Goal: Connect with others: Establish contact or relationships with other users

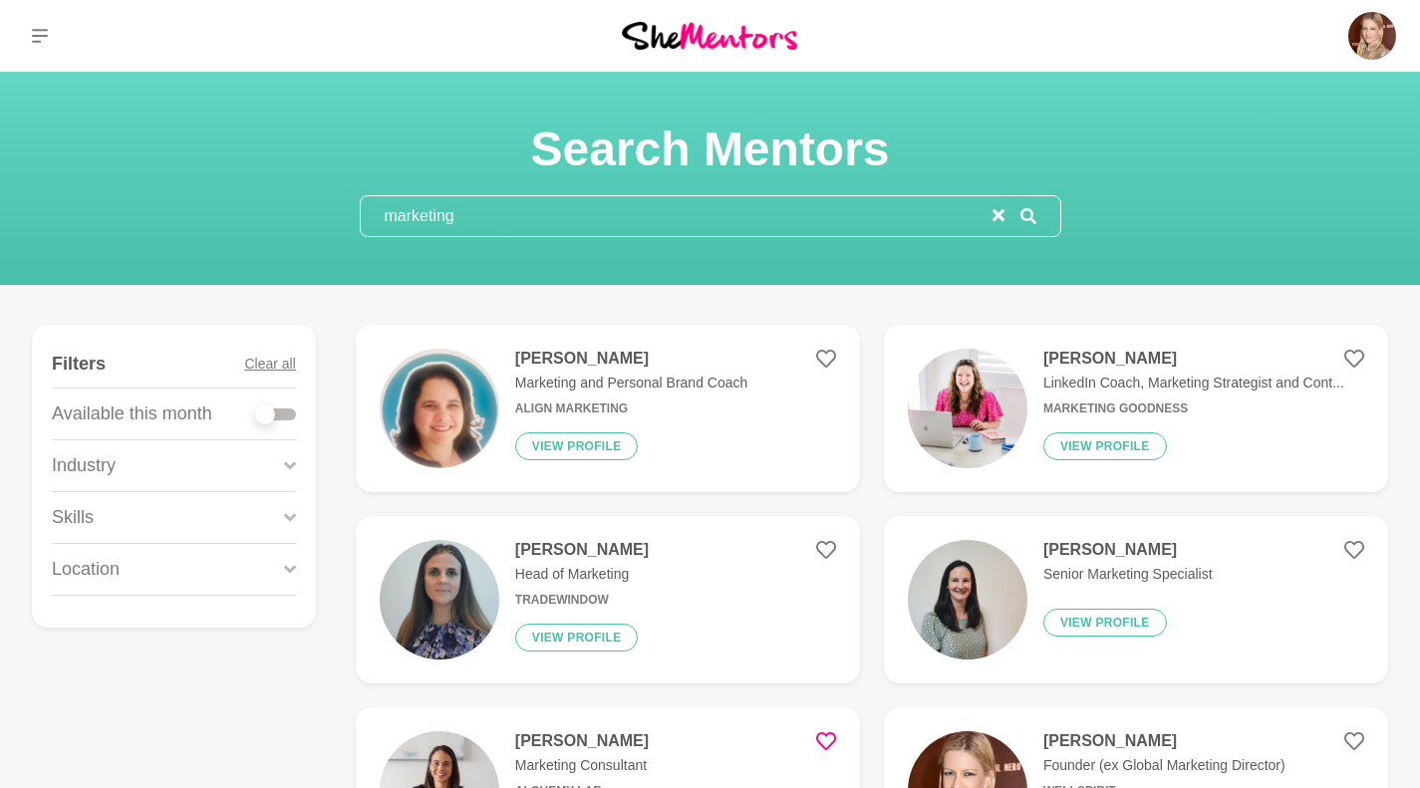
drag, startPoint x: 484, startPoint y: 209, endPoint x: 328, endPoint y: 205, distance: 156.5
click at [328, 205] on section "Search Mentors marketing" at bounding box center [710, 179] width 765 height 118
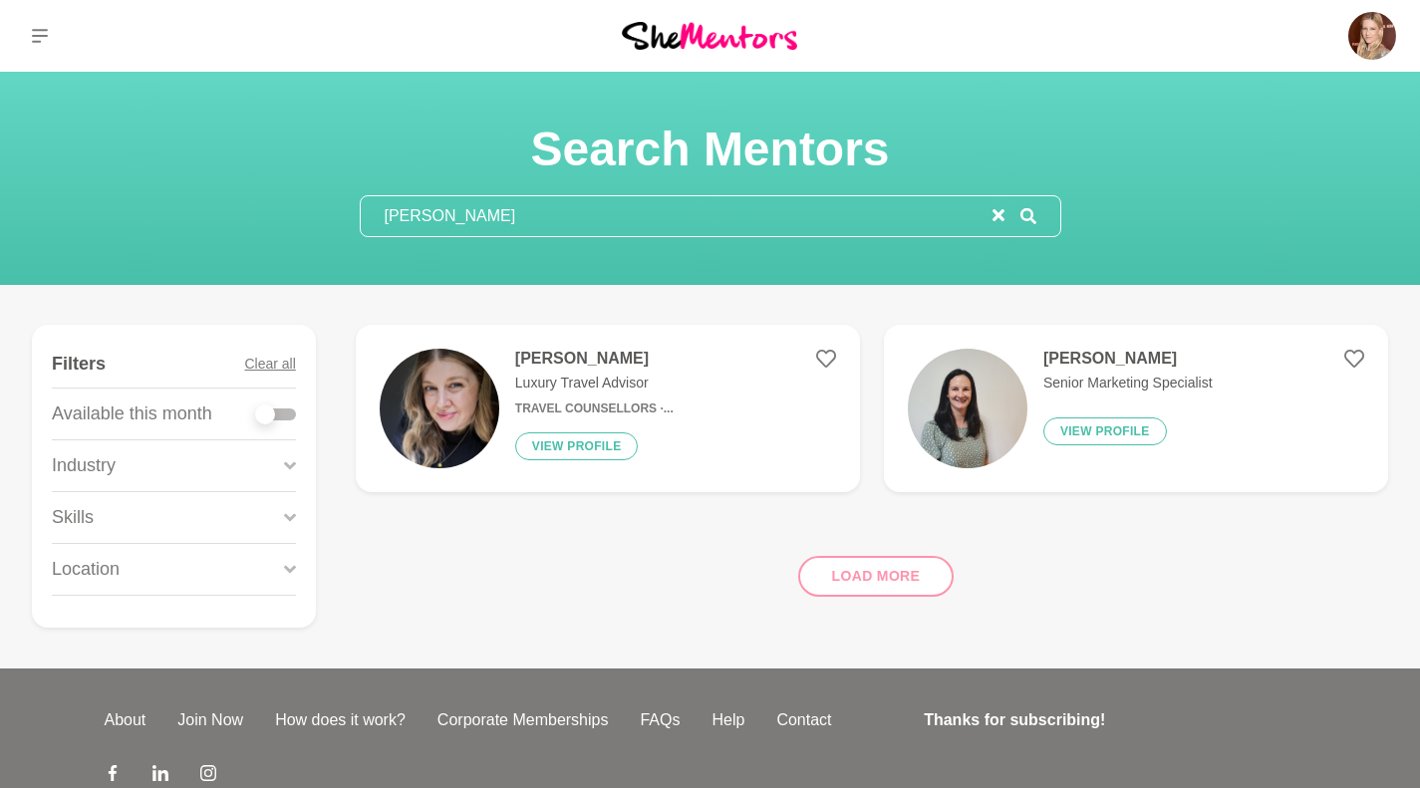
type input "[PERSON_NAME]"
click at [980, 377] on img at bounding box center [968, 409] width 120 height 120
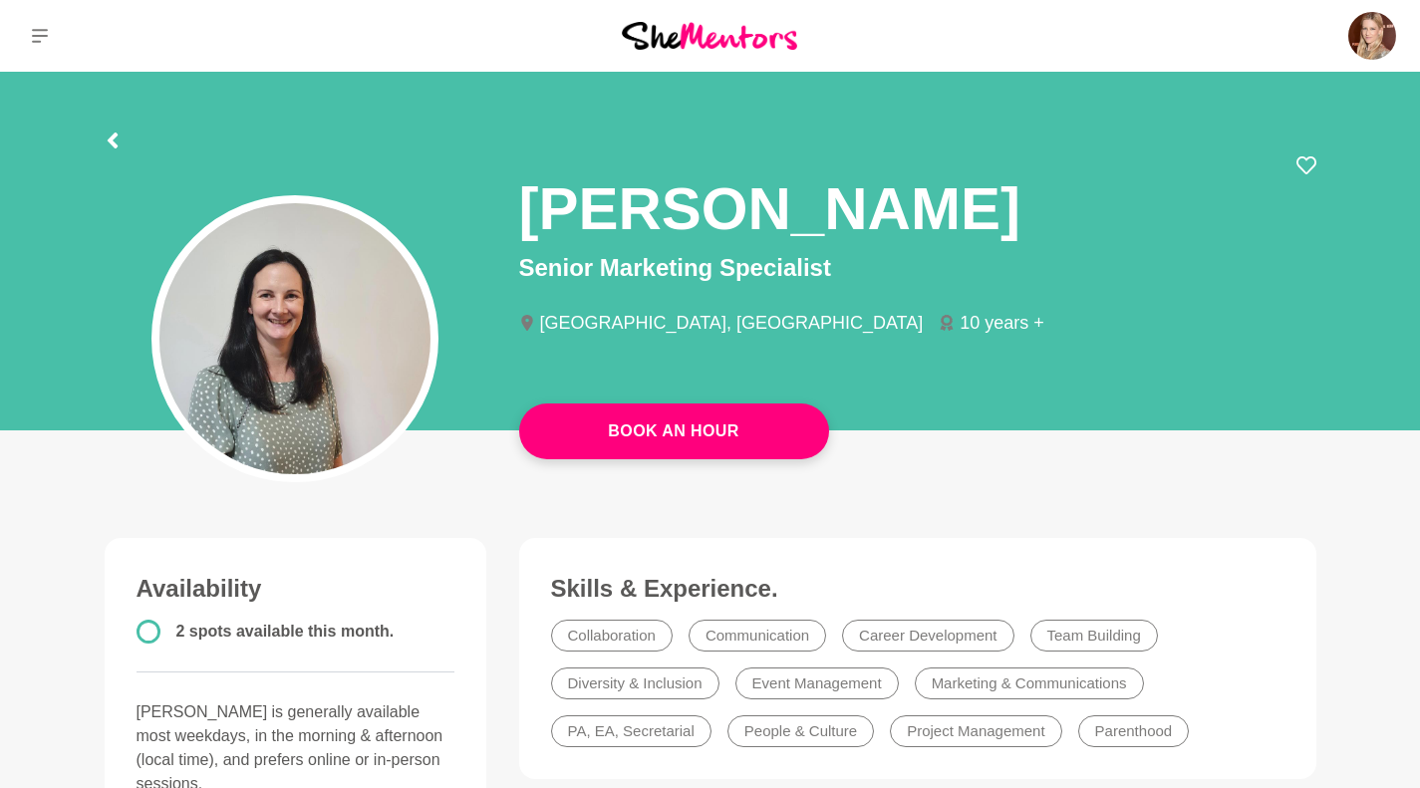
click at [1368, 41] on img at bounding box center [1372, 36] width 48 height 48
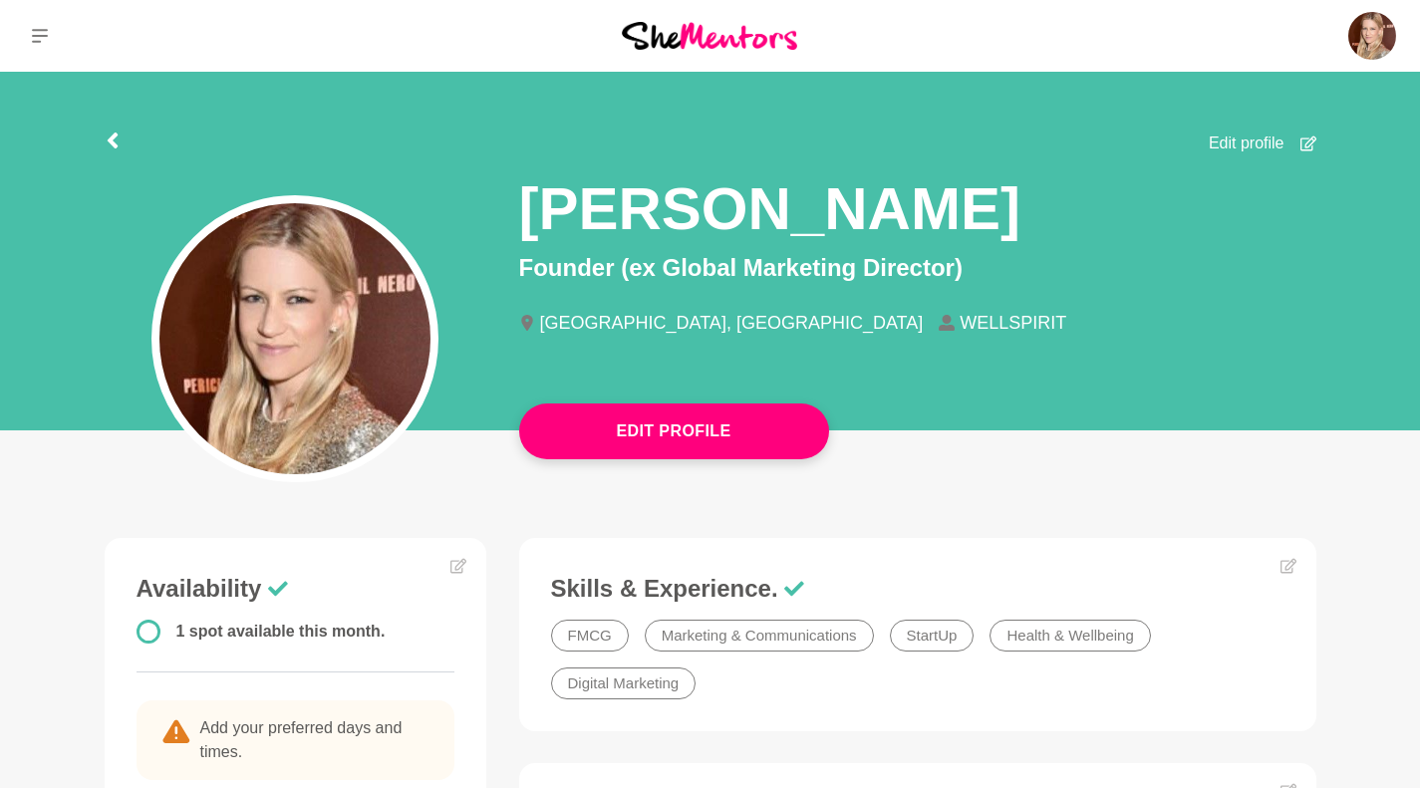
click at [0, 0] on p "Messages" at bounding box center [0, 0] width 0 height 0
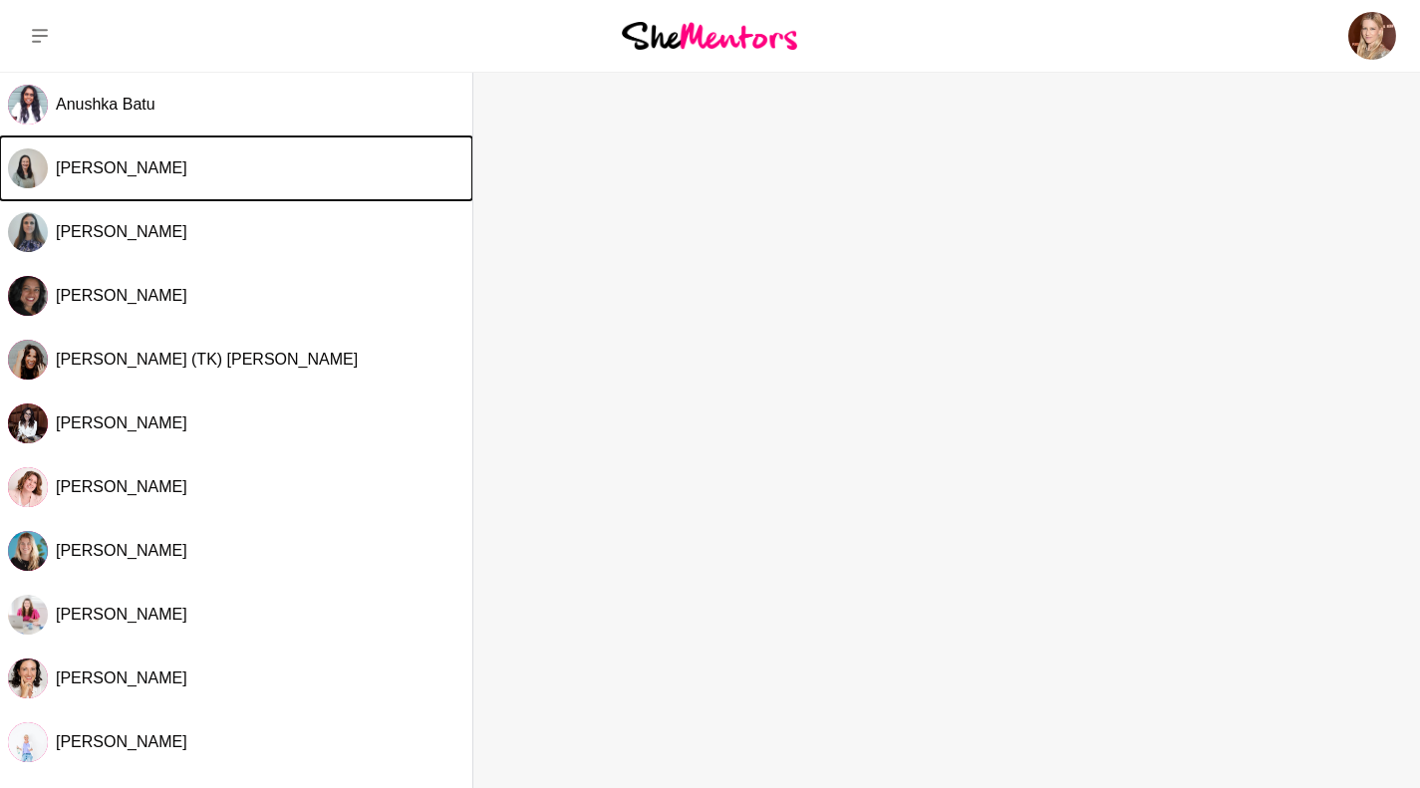
click at [144, 174] on div "[PERSON_NAME]" at bounding box center [260, 168] width 409 height 20
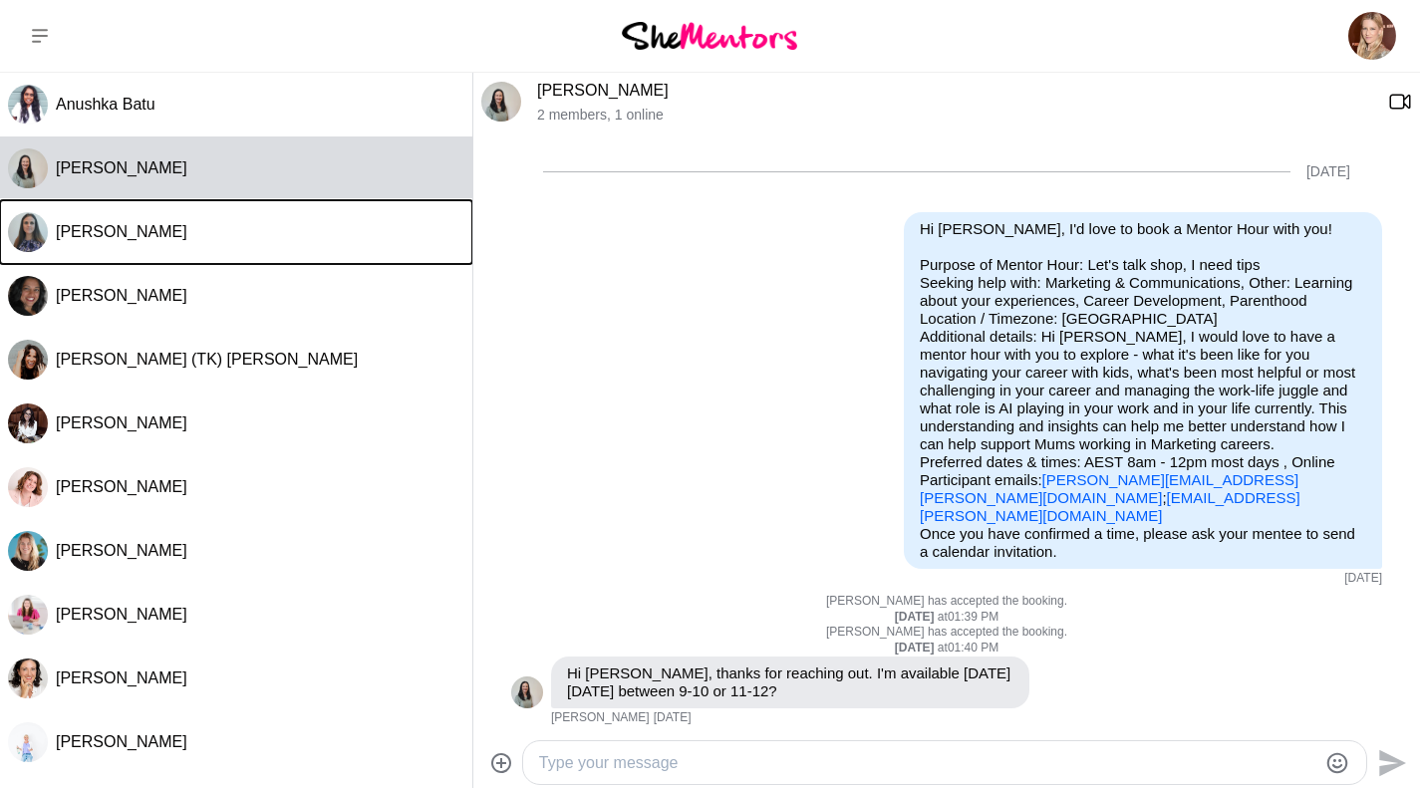
click at [140, 229] on span "[PERSON_NAME]" at bounding box center [122, 231] width 132 height 17
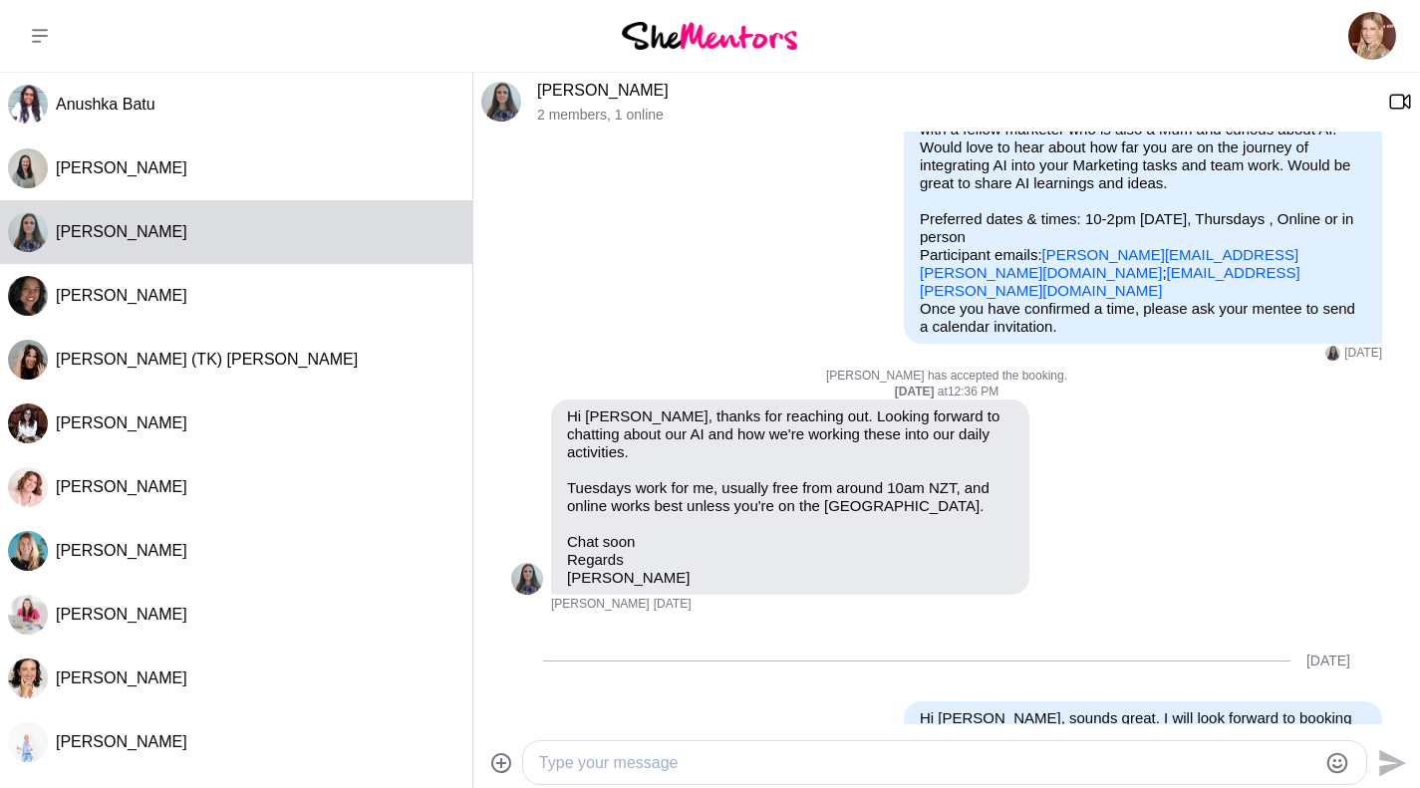
scroll to position [225, 0]
click at [46, 31] on icon at bounding box center [40, 36] width 16 height 14
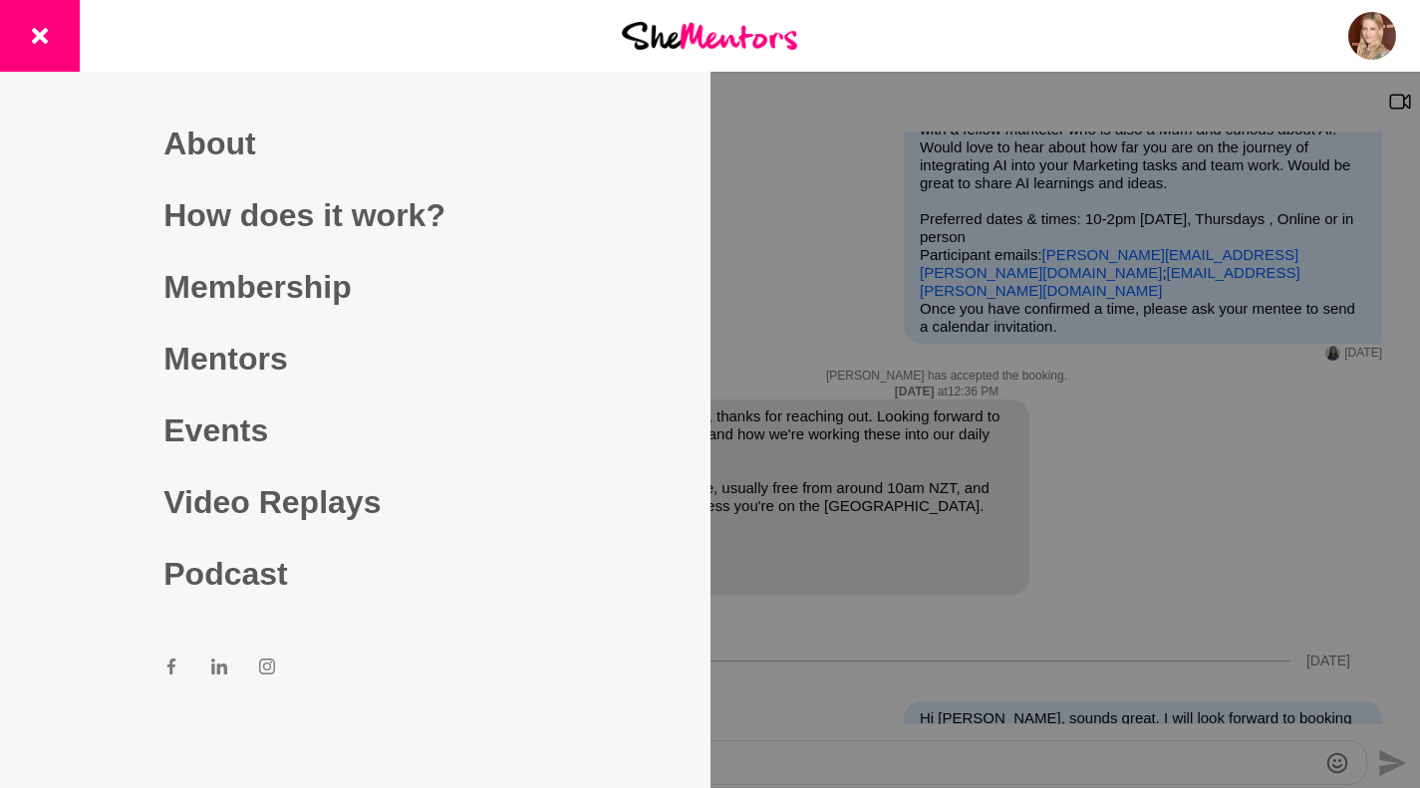
click at [235, 348] on link "Mentors" at bounding box center [354, 359] width 383 height 72
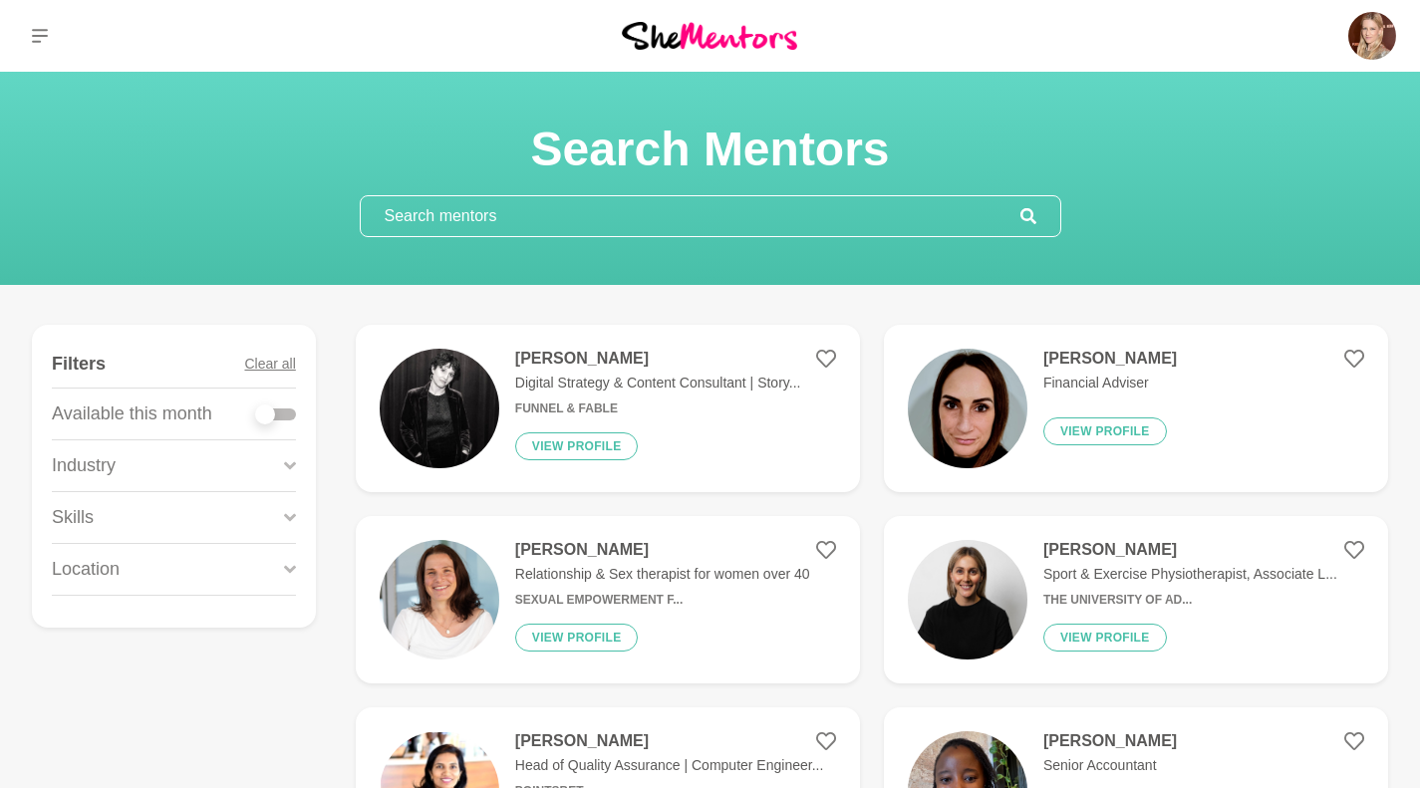
click at [421, 211] on input "text" at bounding box center [691, 216] width 660 height 40
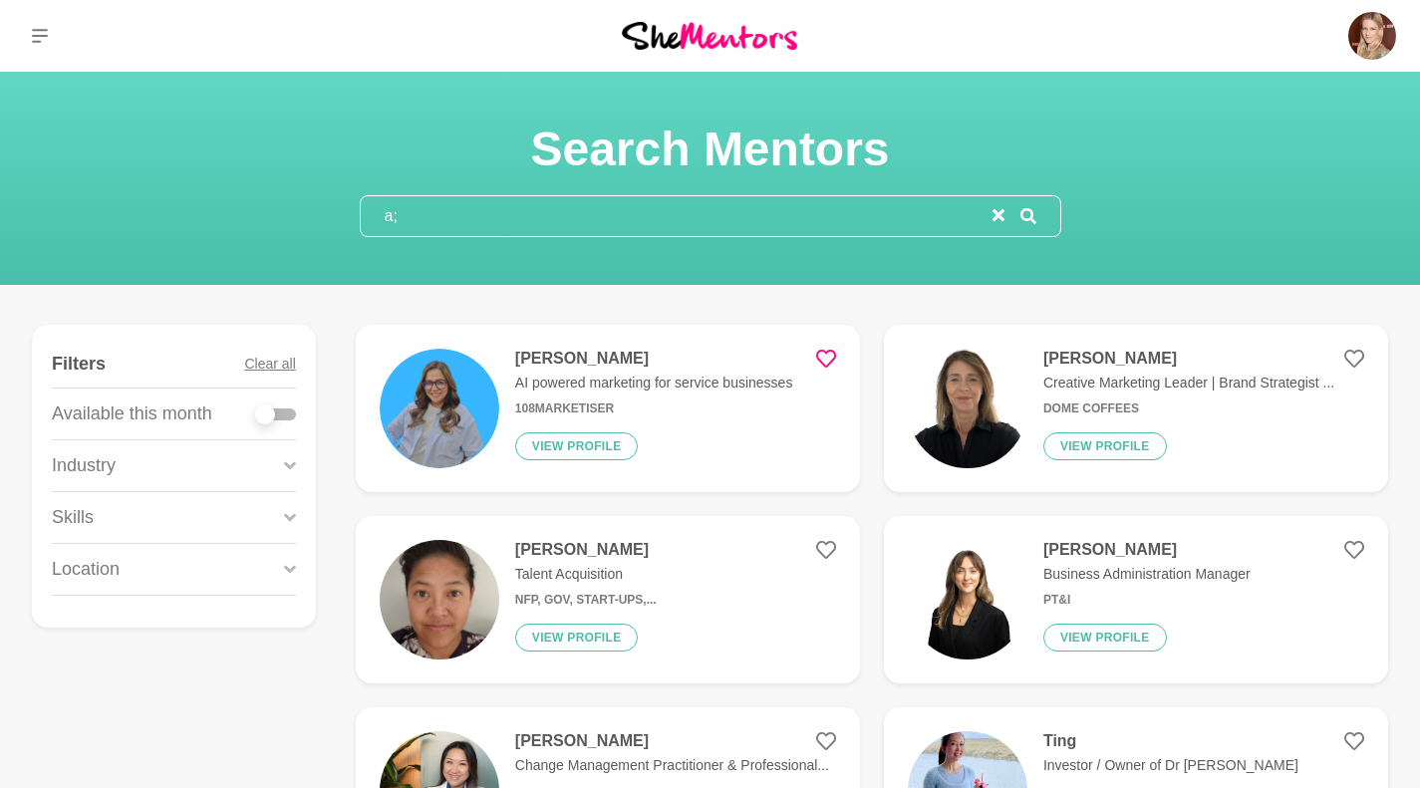
type input "a"
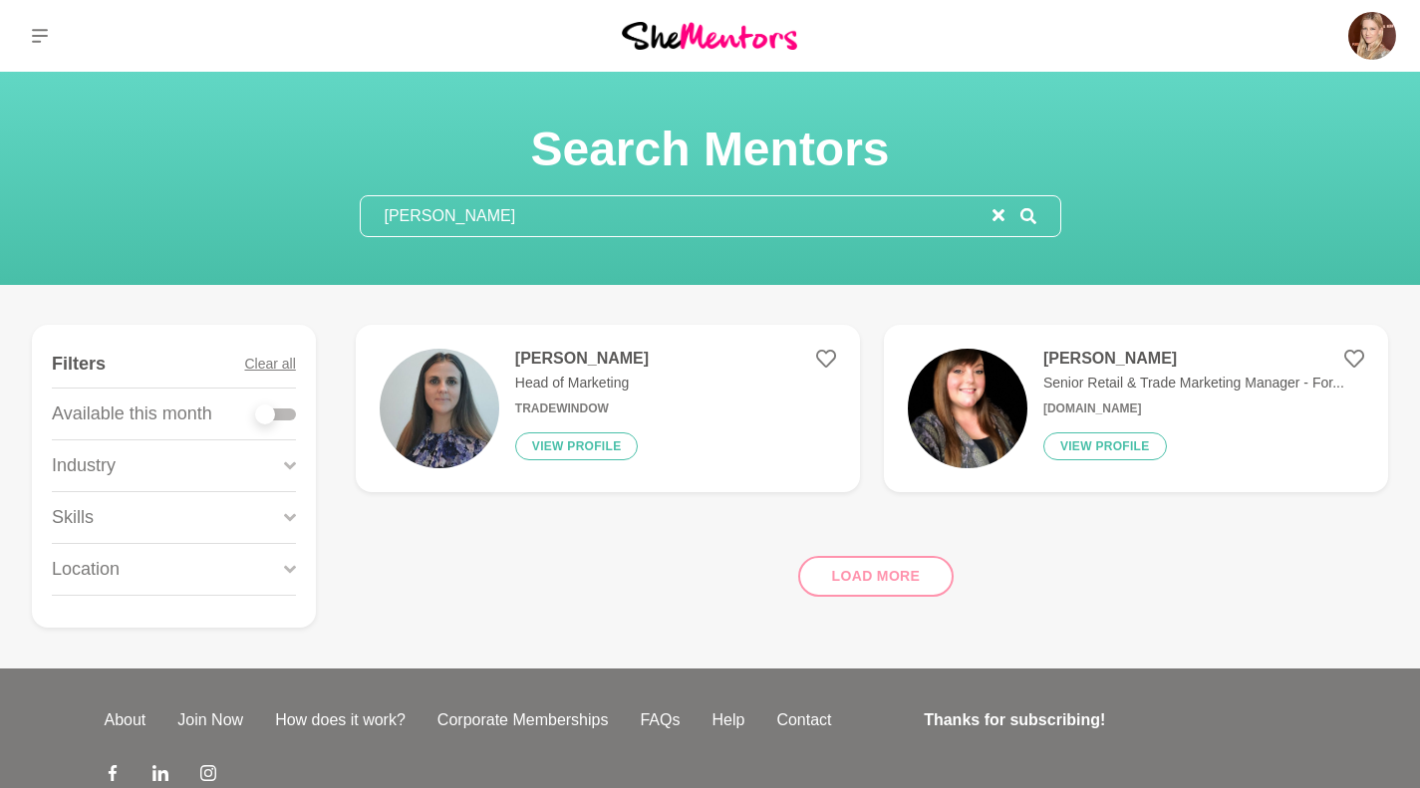
type input "[PERSON_NAME]"
click at [561, 354] on h4 "[PERSON_NAME]" at bounding box center [582, 359] width 134 height 20
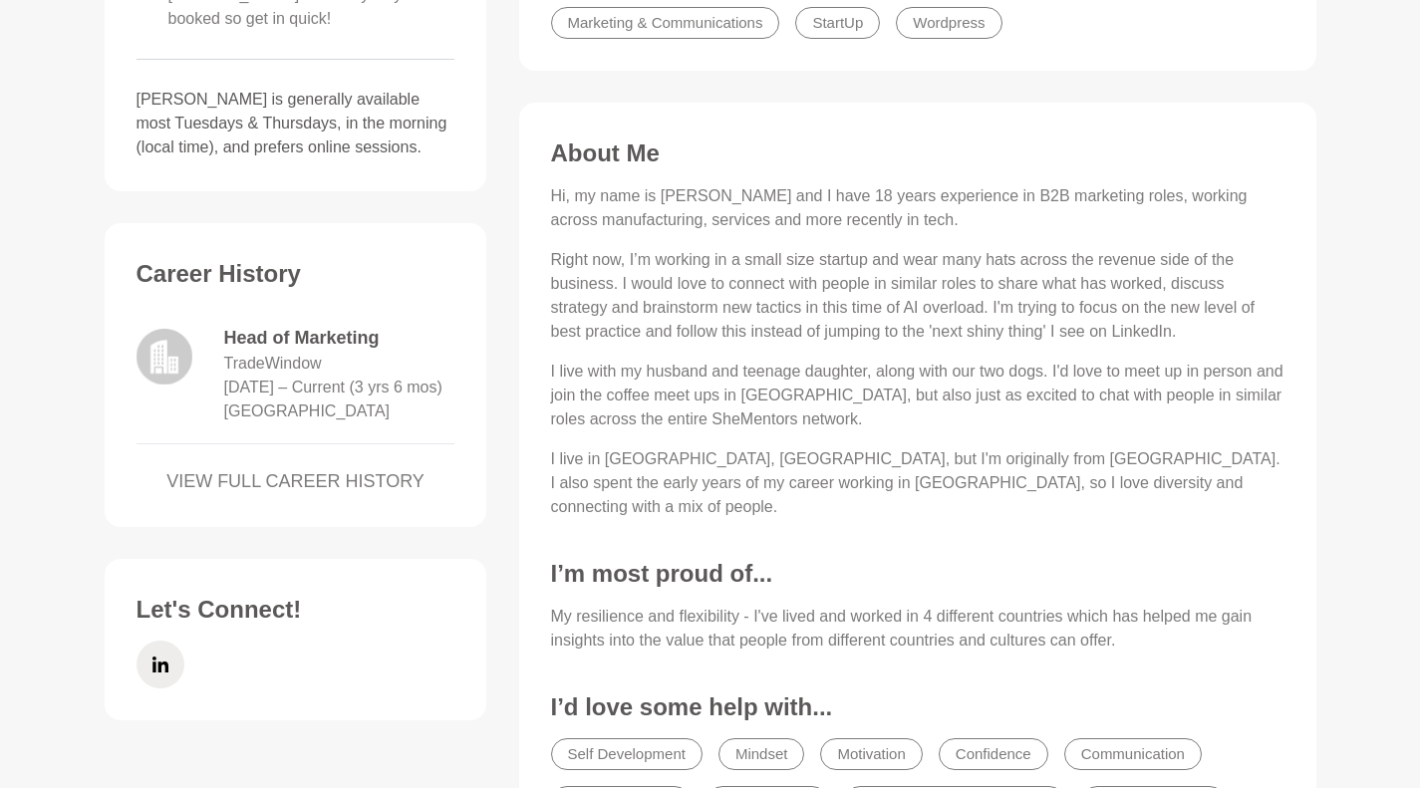
scroll to position [660, 0]
